Goal: Information Seeking & Learning: Learn about a topic

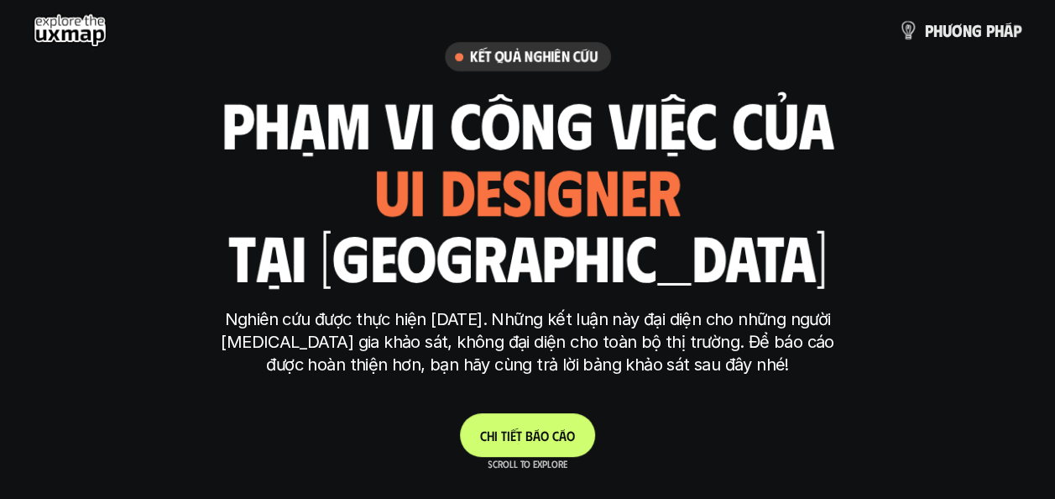
click at [533, 432] on span "á" at bounding box center [537, 435] width 8 height 16
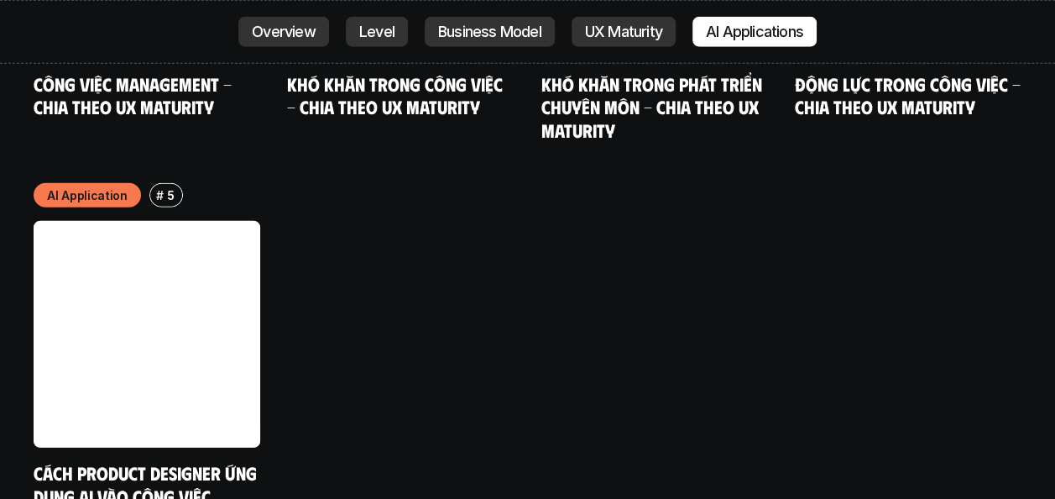
scroll to position [8412, 0]
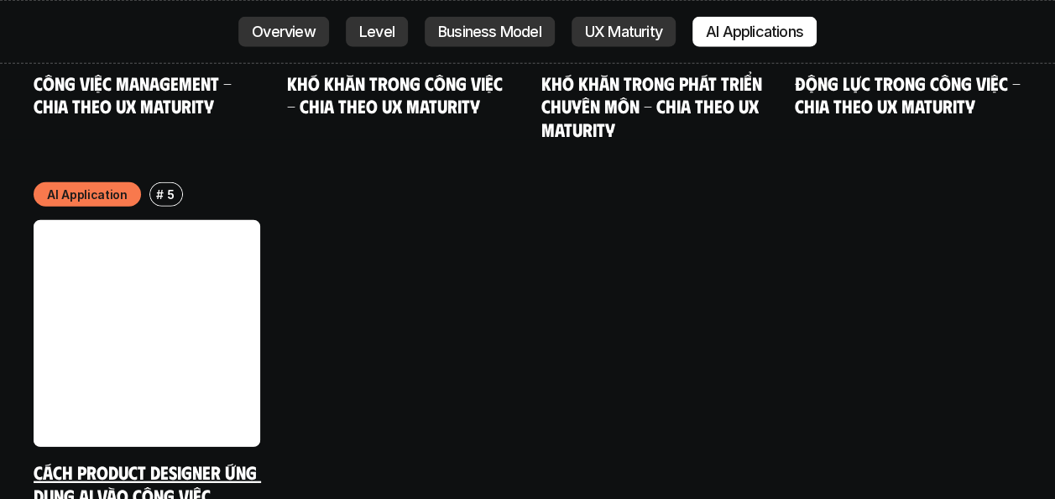
click at [191, 460] on link "Cách Product Designer ứng dụng AI vào công việc" at bounding box center [147, 483] width 227 height 46
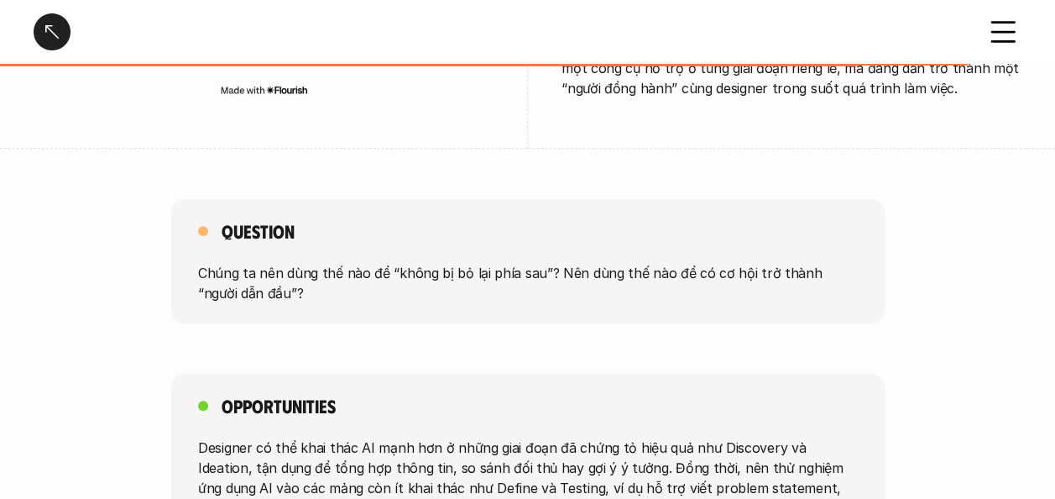
scroll to position [3861, 0]
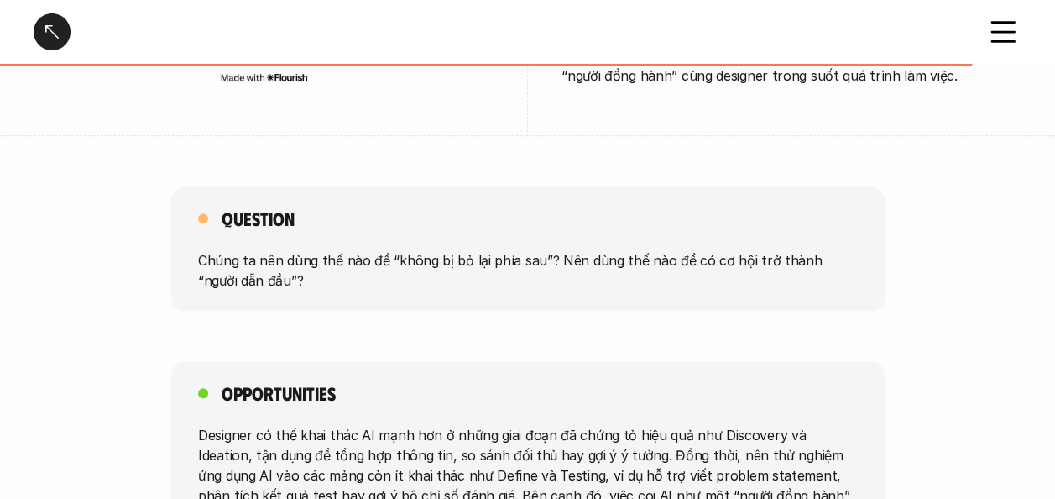
click at [45, 29] on div at bounding box center [52, 31] width 37 height 37
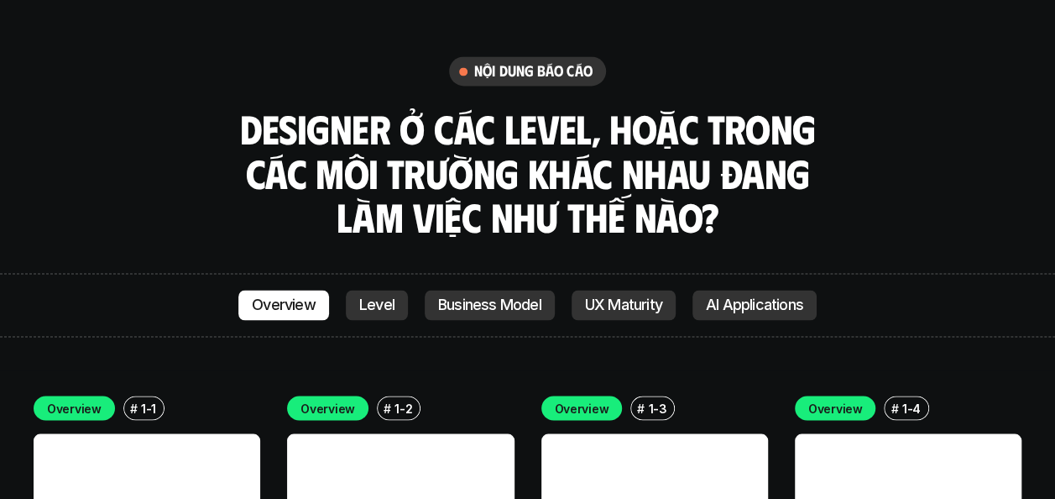
scroll to position [4422, 0]
click at [366, 296] on p "Level" at bounding box center [376, 304] width 35 height 17
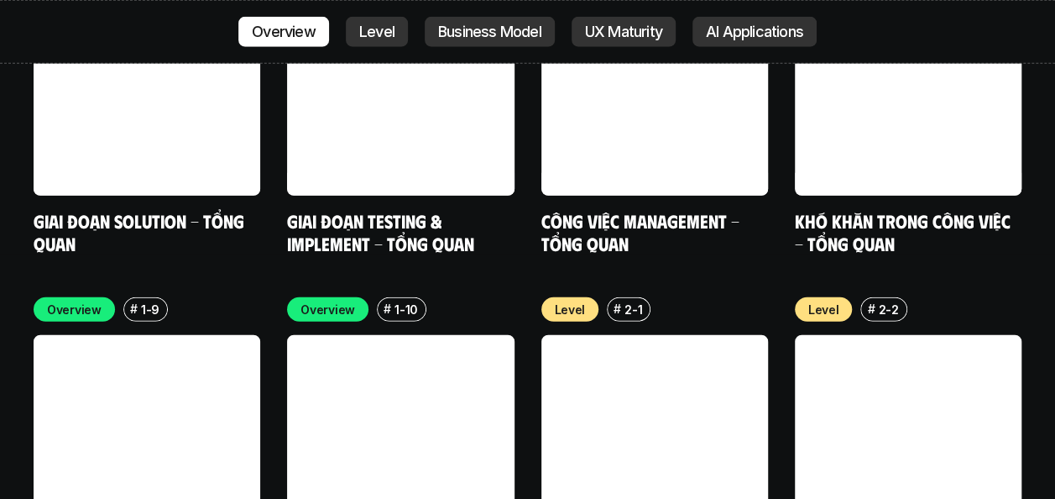
scroll to position [5373, 0]
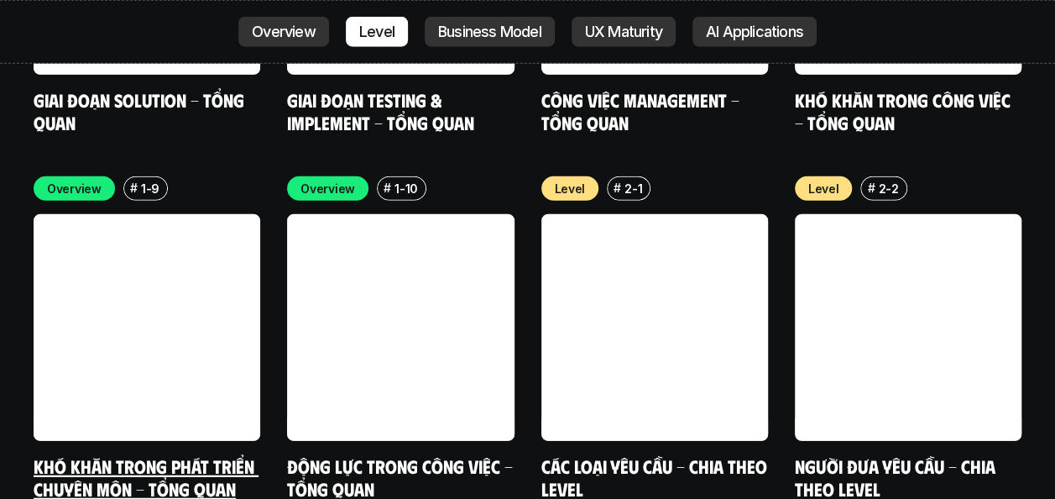
click at [203, 454] on link "Khó khăn trong phát triển chuyên môn - Tổng quan" at bounding box center [146, 477] width 225 height 46
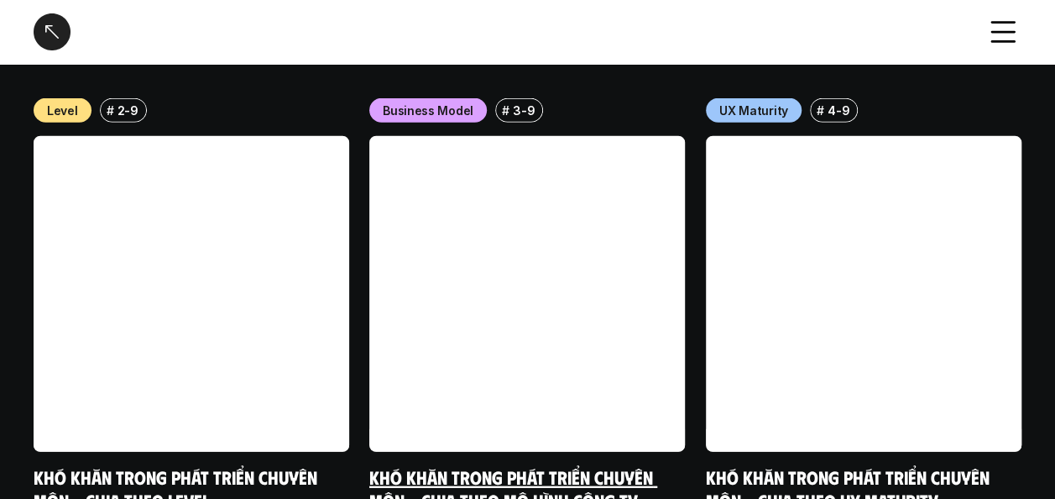
scroll to position [2039, 0]
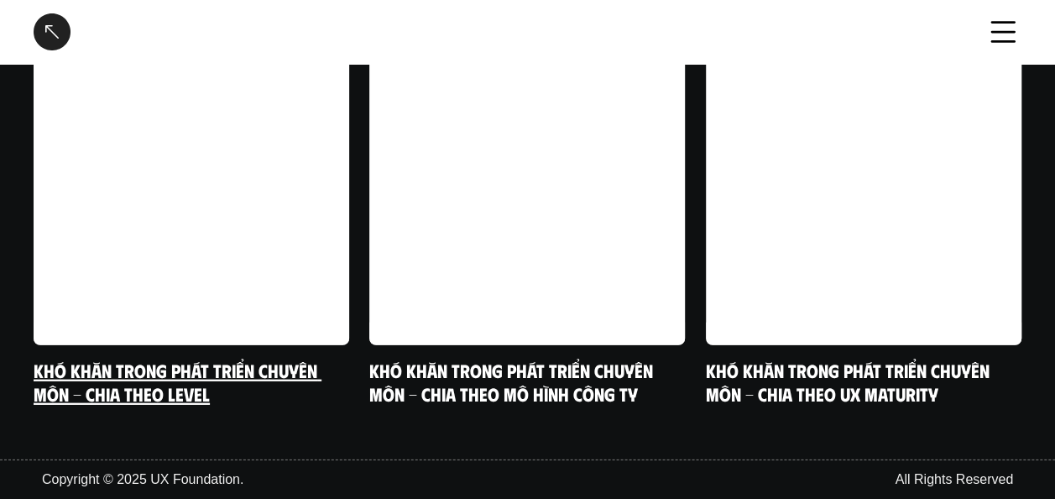
click at [294, 374] on link "Khó khăn trong phát triển chuyên môn - Chia theo level" at bounding box center [178, 382] width 288 height 46
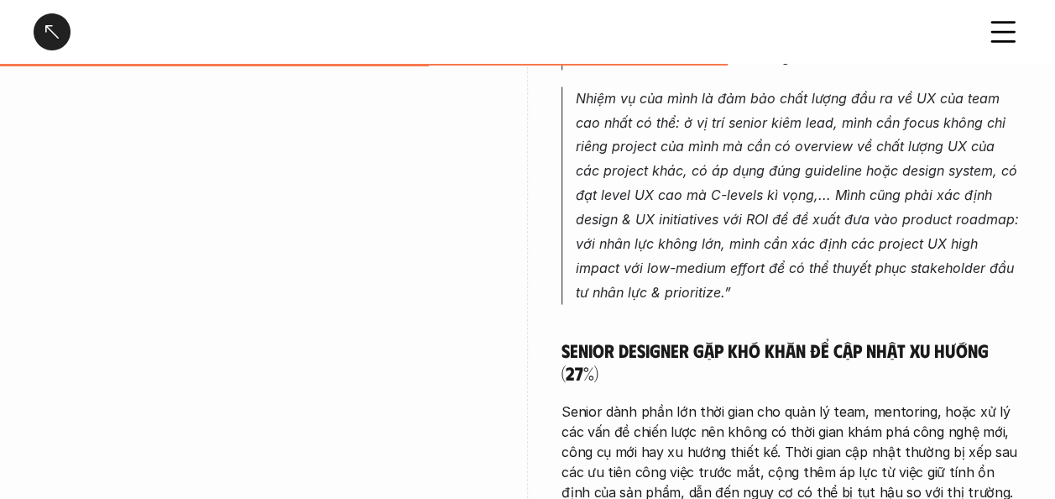
scroll to position [4496, 0]
